Goal: Information Seeking & Learning: Understand process/instructions

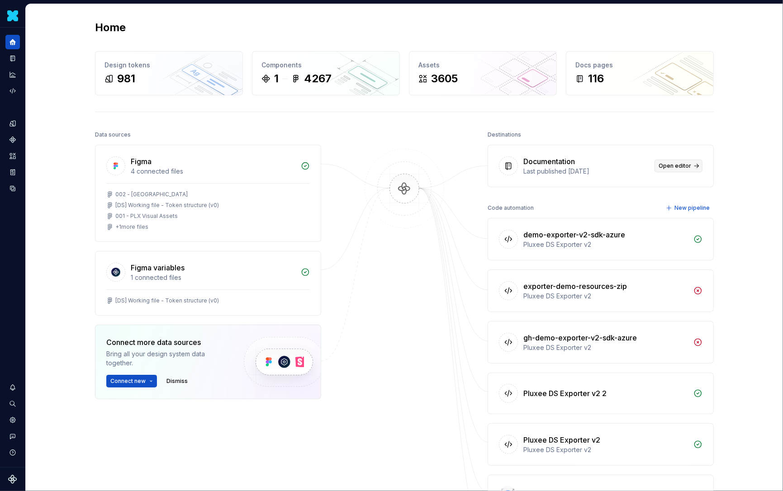
click at [670, 162] on span "Open editor" at bounding box center [675, 165] width 33 height 7
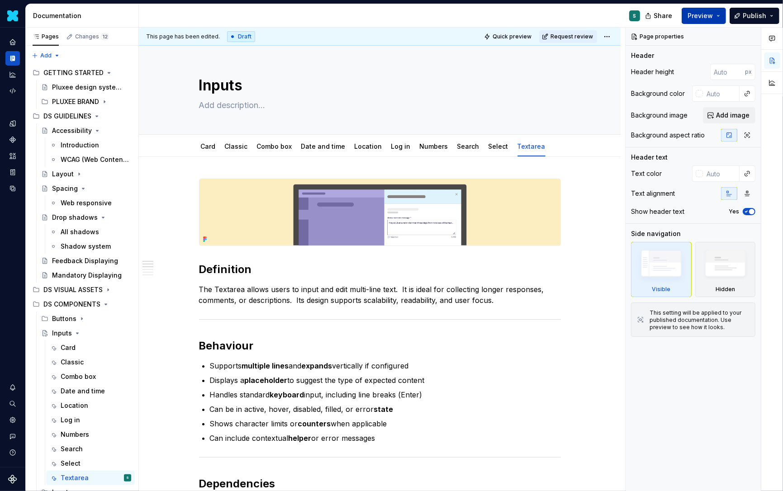
click at [701, 17] on span "Preview" at bounding box center [700, 15] width 25 height 9
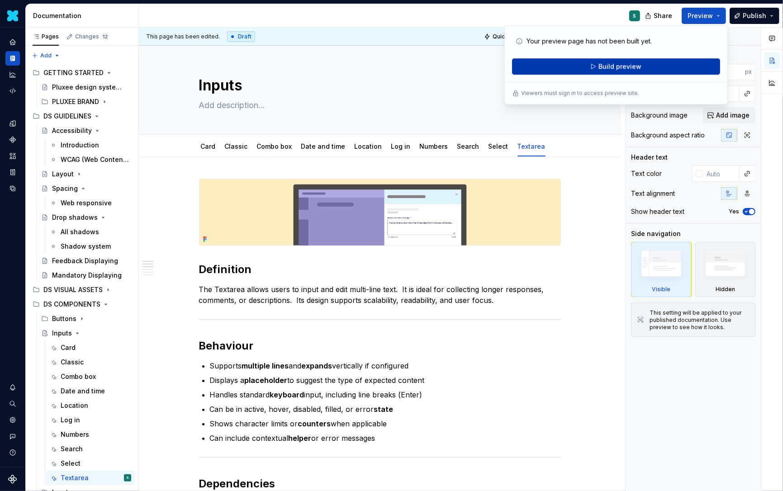
click at [633, 65] on span "Build preview" at bounding box center [620, 66] width 43 height 9
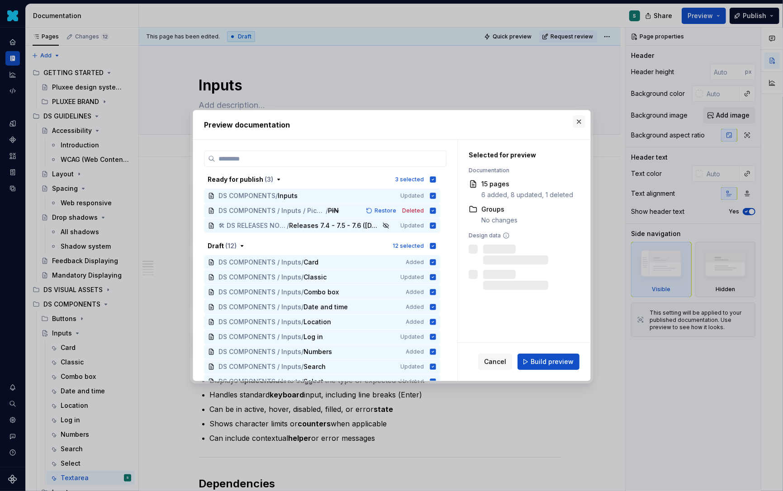
click at [577, 119] on button "button" at bounding box center [579, 121] width 13 height 13
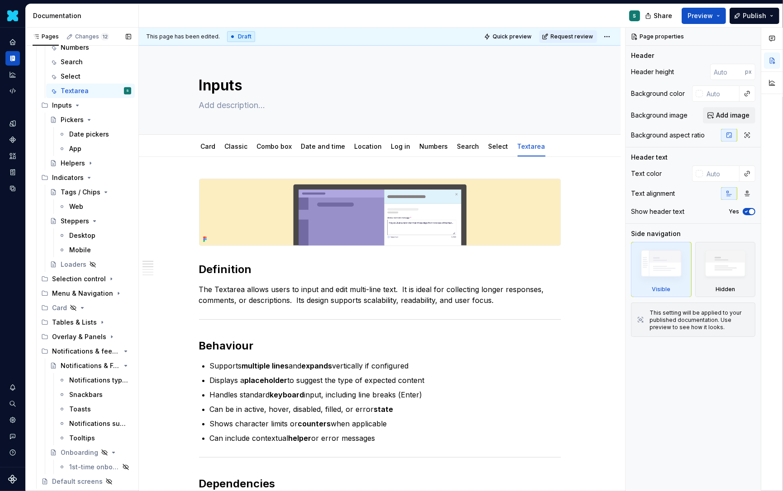
scroll to position [396, 0]
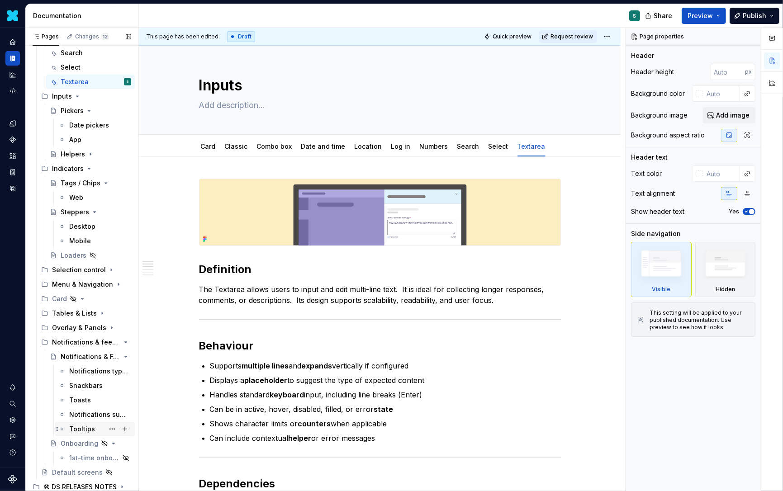
click at [78, 429] on div "Tooltips" at bounding box center [82, 429] width 26 height 9
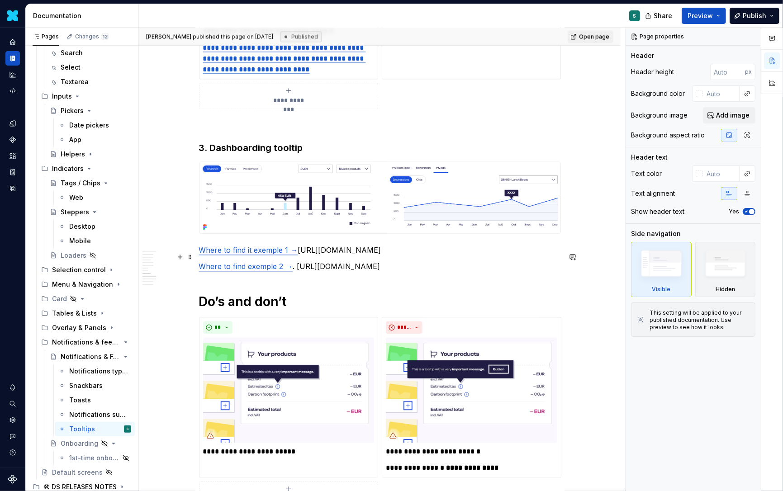
scroll to position [1797, 0]
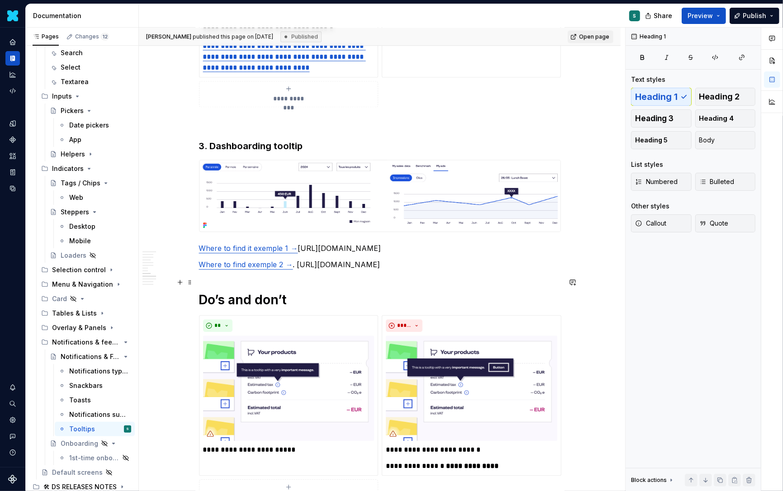
click at [272, 269] on link "Where to find exemple 2 →" at bounding box center [246, 264] width 94 height 9
drag, startPoint x: 301, startPoint y: 282, endPoint x: 432, endPoint y: 296, distance: 132.4
click at [432, 270] on p "Where to find exemple 2 → . [URL][DOMAIN_NAME]" at bounding box center [380, 264] width 362 height 11
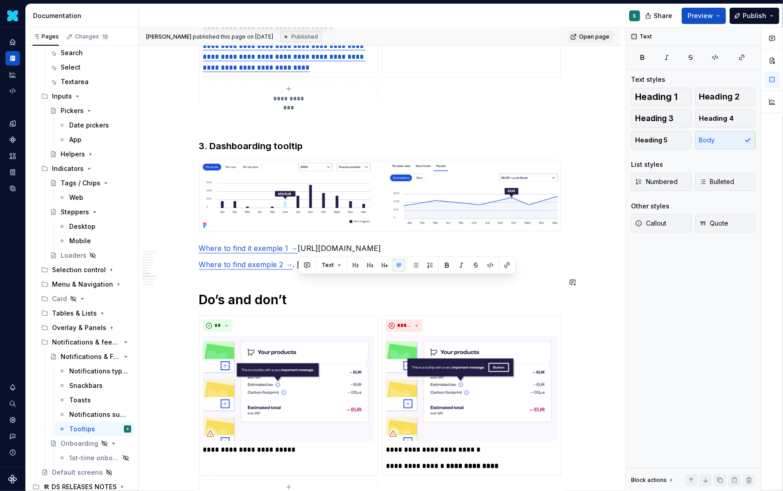
copy p "[URL][DOMAIN_NAME]"
type textarea "*"
